Goal: Transaction & Acquisition: Purchase product/service

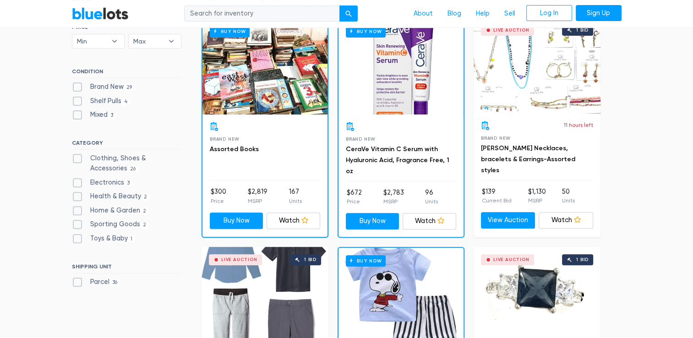
scroll to position [366, 0]
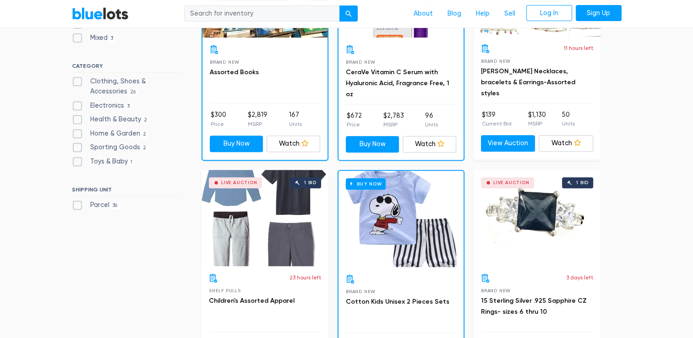
click at [81, 80] on label "Clothing, Shoes & Accessories 26" at bounding box center [126, 86] width 109 height 20
click at [78, 80] on Accessories"] "Clothing, Shoes & Accessories 26" at bounding box center [75, 79] width 6 height 6
checkbox Accessories"] "true"
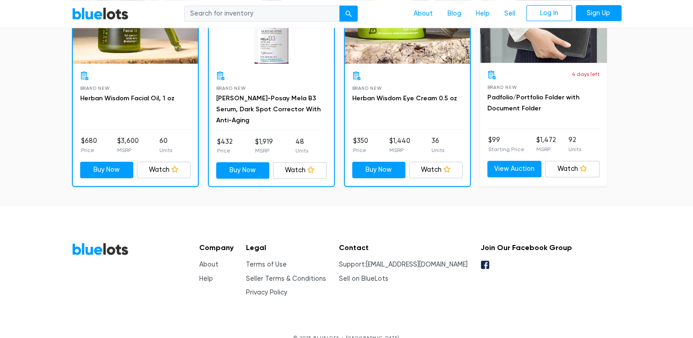
scroll to position [723, 0]
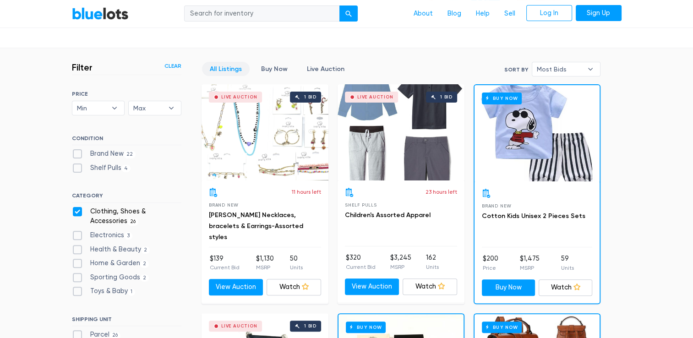
scroll to position [229, 0]
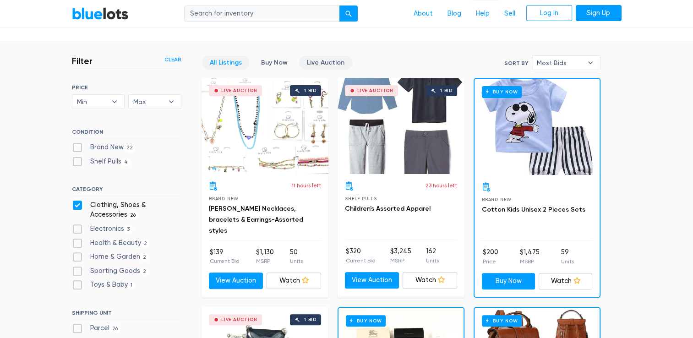
click at [326, 63] on link "Live Auction" at bounding box center [325, 62] width 53 height 14
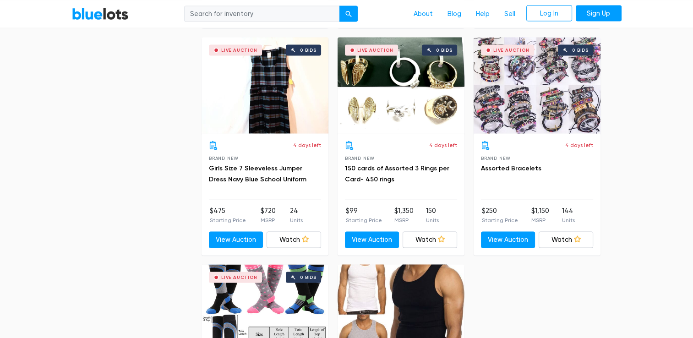
scroll to position [1849, 0]
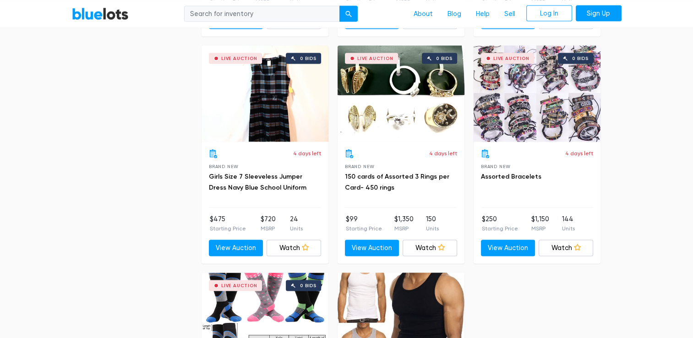
click at [103, 16] on link "BlueLots" at bounding box center [100, 13] width 57 height 13
